Goal: Navigation & Orientation: Find specific page/section

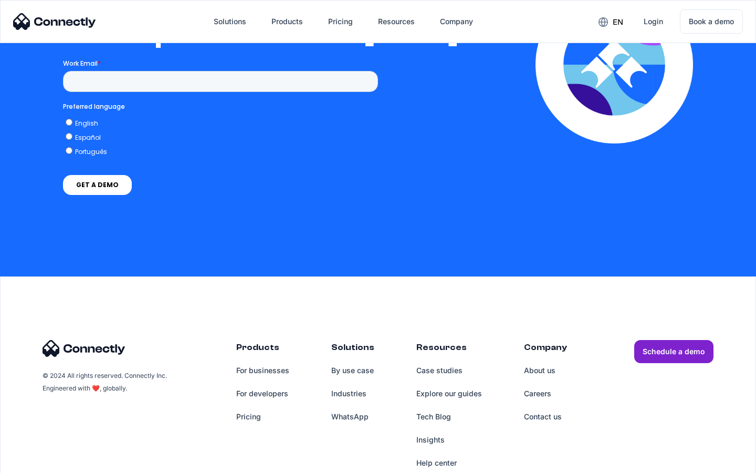
scroll to position [2305, 0]
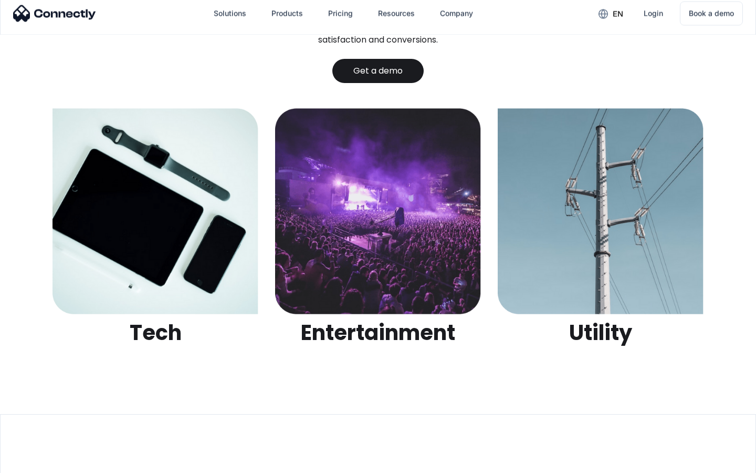
scroll to position [3313, 0]
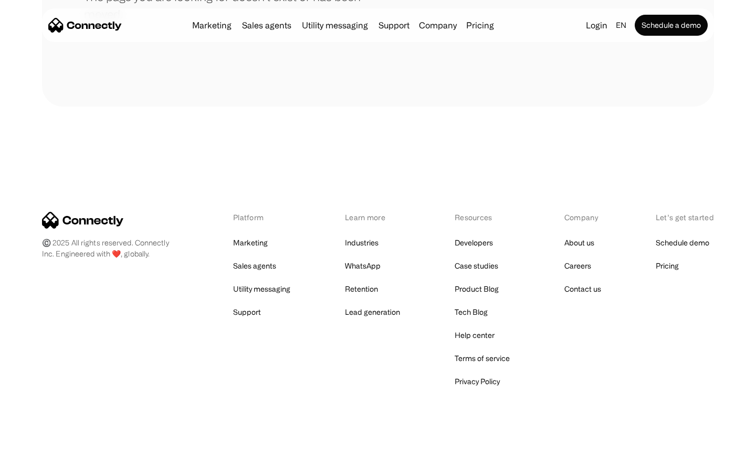
scroll to position [192, 0]
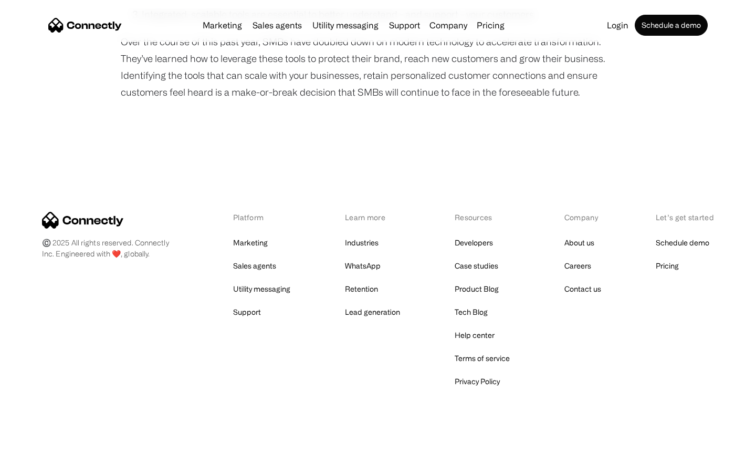
scroll to position [901, 0]
